Goal: Obtain resource: Obtain resource

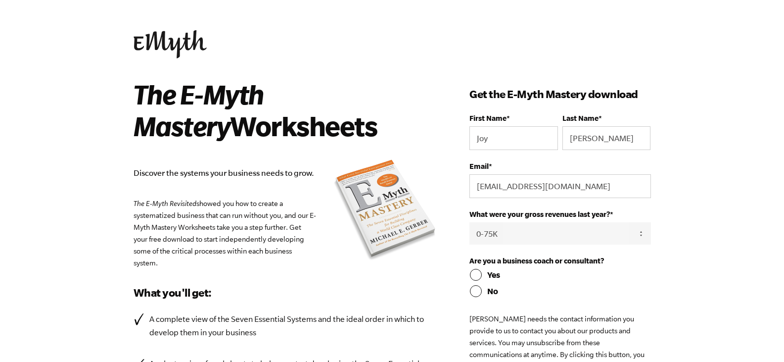
select select "0-75K"
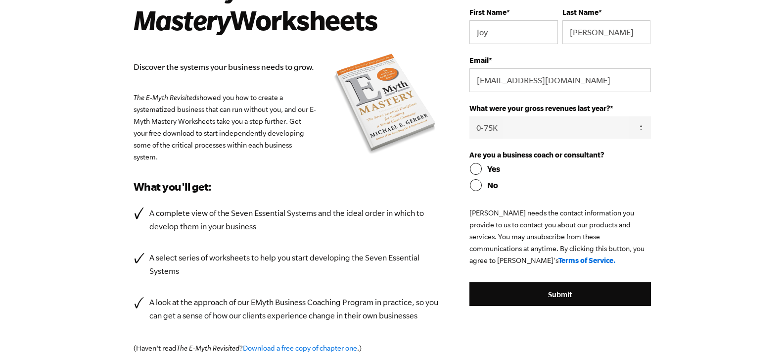
scroll to position [107, 0]
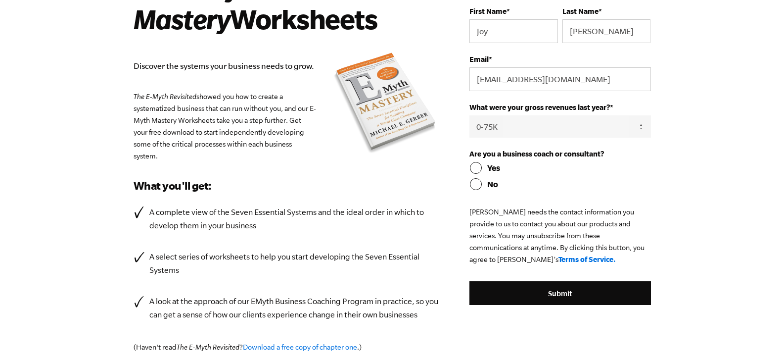
drag, startPoint x: 0, startPoint y: 0, endPoint x: 788, endPoint y: 85, distance: 792.8
click at [784, 85] on html "The E-Myth Mastery Worksheets Discover the systems your business needs to grow.…" at bounding box center [392, 74] width 784 height 362
